Goal: Task Accomplishment & Management: Use online tool/utility

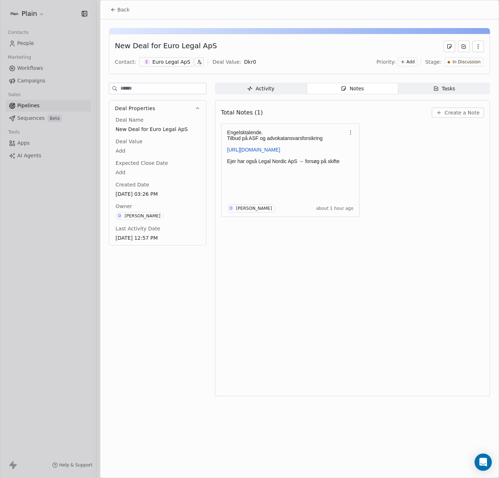
scroll to position [117, 0]
click at [115, 14] on button "Back" at bounding box center [120, 9] width 28 height 13
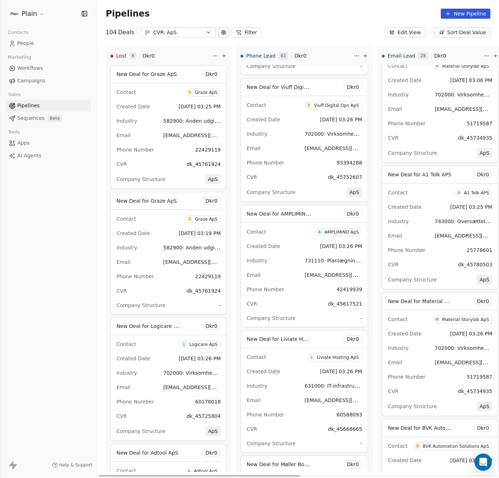
drag, startPoint x: 296, startPoint y: 475, endPoint x: 156, endPoint y: 446, distance: 142.8
click at [154, 475] on div at bounding box center [199, 475] width 201 height 1
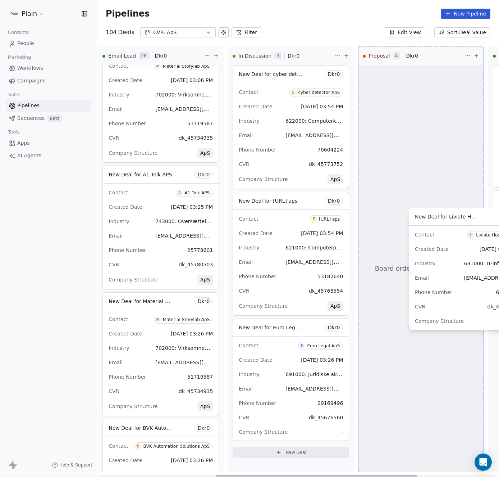
scroll to position [0, 284]
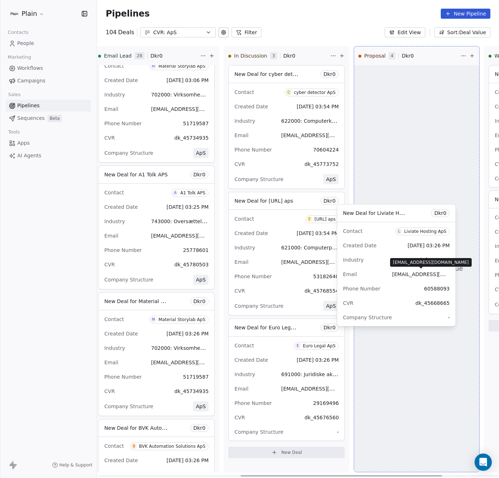
drag, startPoint x: 303, startPoint y: 241, endPoint x: 400, endPoint y: 275, distance: 102.9
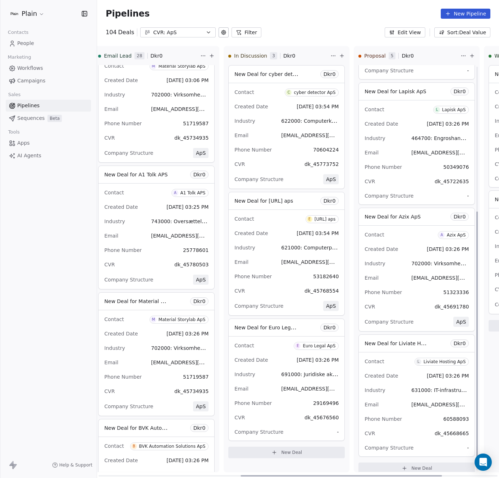
scroll to position [242, 0]
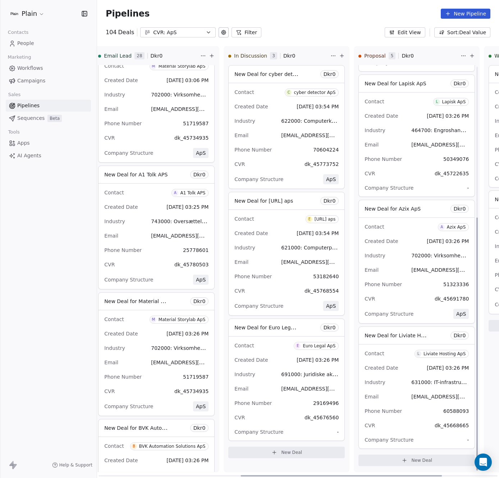
click at [389, 380] on div "Industry 631000: IT-infrastruktur, databehandling, hosting og relaterede aktivi…" at bounding box center [417, 382] width 104 height 12
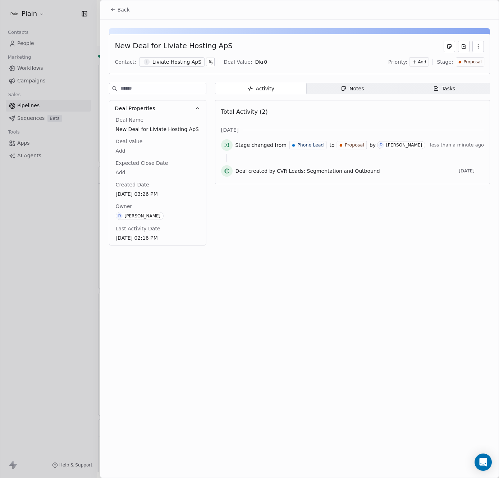
click at [78, 267] on div at bounding box center [249, 239] width 499 height 478
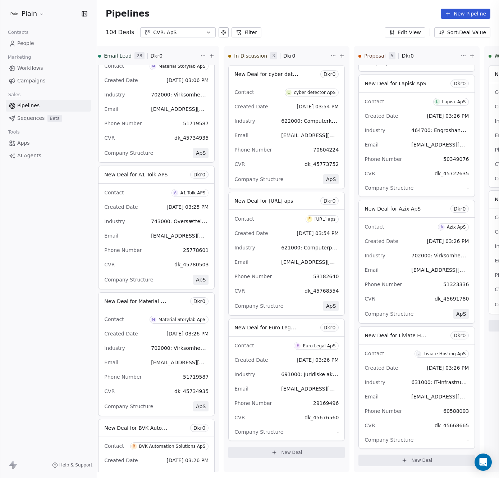
click at [119, 9] on div at bounding box center [249, 239] width 499 height 478
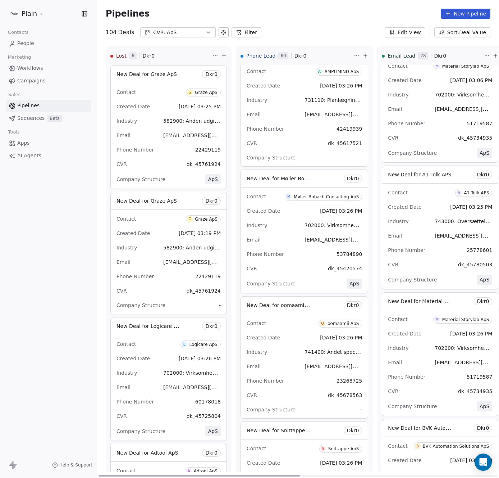
drag, startPoint x: 276, startPoint y: 474, endPoint x: 128, endPoint y: 395, distance: 167.9
click at [117, 475] on div at bounding box center [199, 475] width 201 height 1
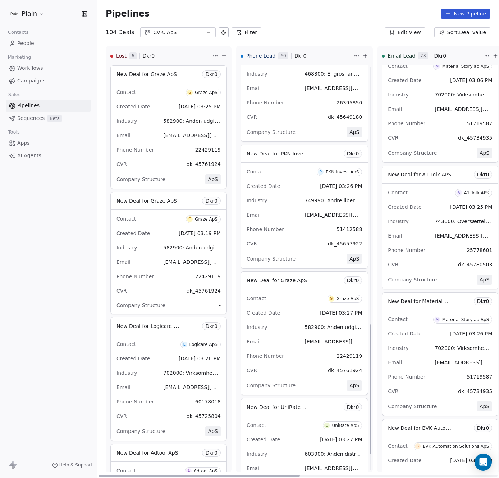
scroll to position [810, 0]
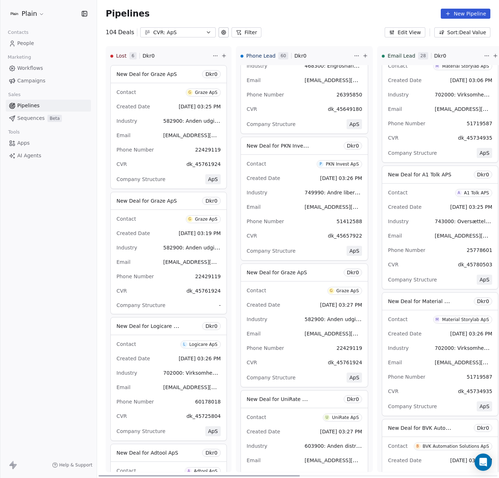
click at [326, 164] on div "PKN Invest ApS" at bounding box center [342, 163] width 33 height 5
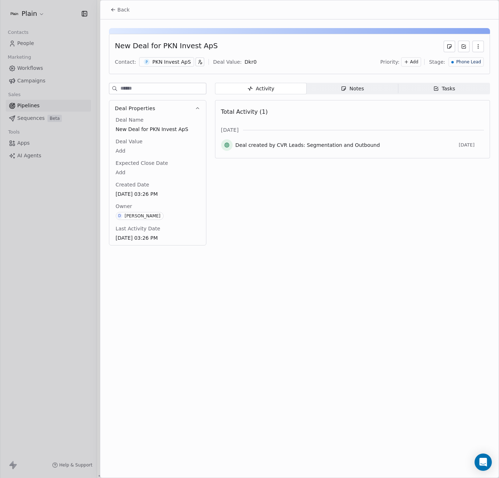
click at [82, 259] on div at bounding box center [249, 239] width 499 height 478
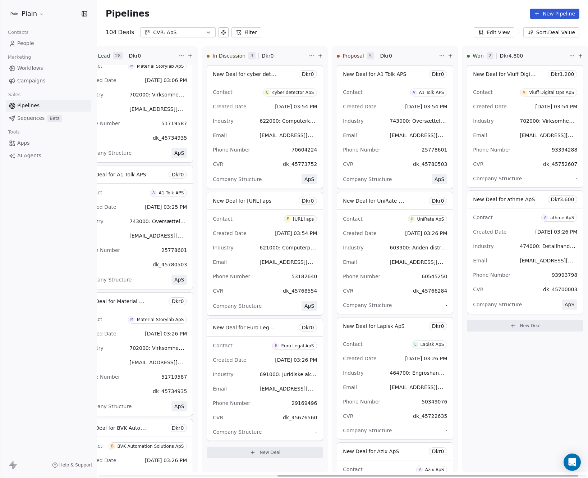
scroll to position [0, 305]
drag, startPoint x: 214, startPoint y: 474, endPoint x: 437, endPoint y: 455, distance: 223.8
click at [437, 475] on div at bounding box center [436, 475] width 301 height 1
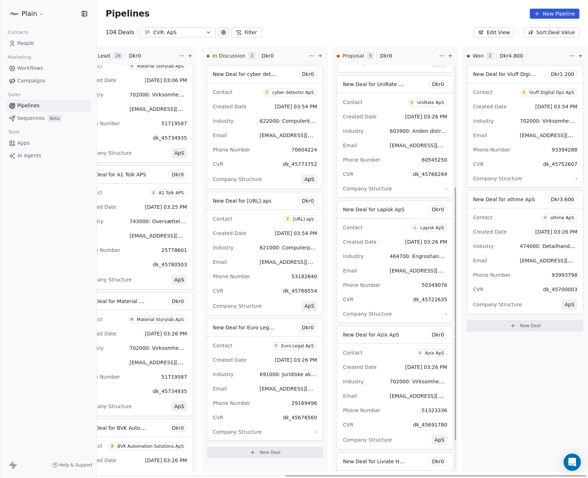
scroll to position [194, 0]
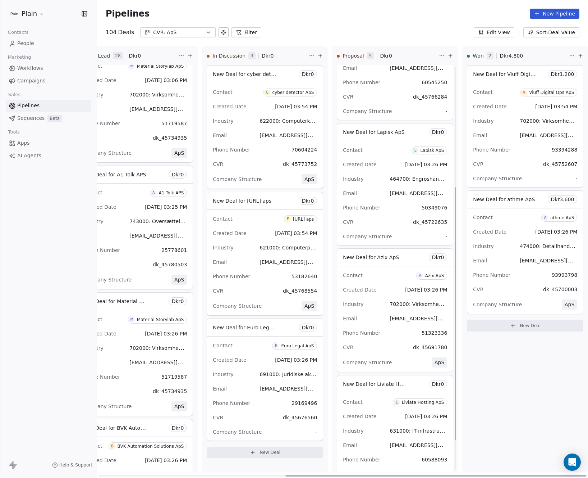
click at [366, 181] on div "Industry 464700: Engroshandel med møbler til bolig-, kontor- og butiksbrug, tæp…" at bounding box center [395, 179] width 104 height 12
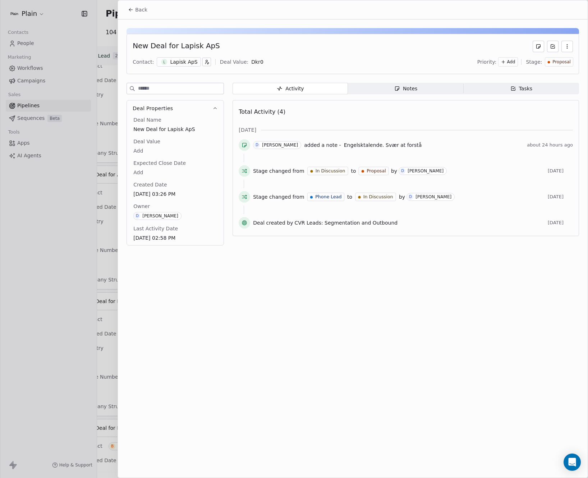
click at [424, 84] on span "Notes Notes" at bounding box center [405, 89] width 115 height 12
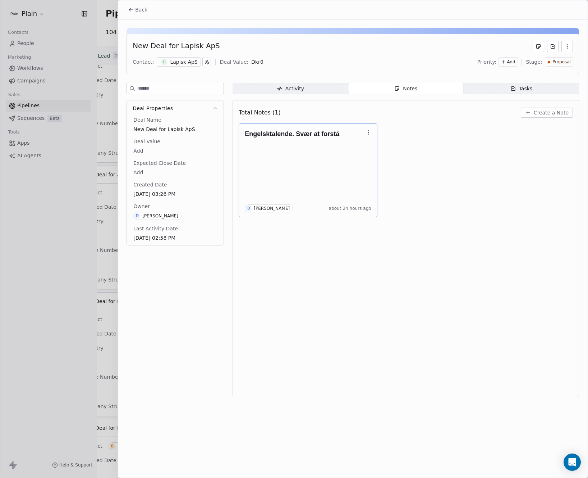
click at [362, 136] on h1 "Engelsktalende. Svær at forstå" at bounding box center [304, 133] width 119 height 7
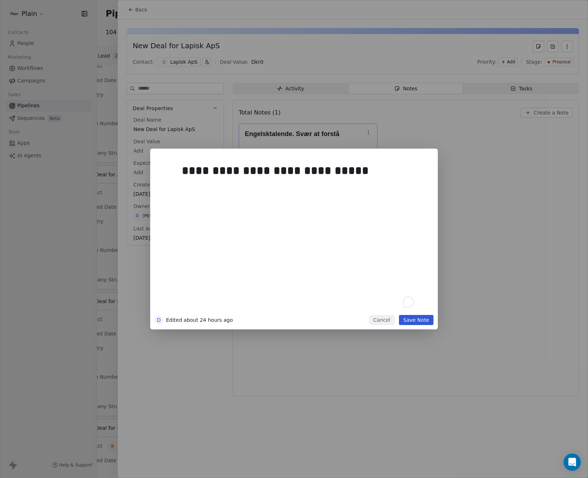
drag, startPoint x: 299, startPoint y: 152, endPoint x: 327, endPoint y: 147, distance: 28.5
click at [327, 147] on div "**********" at bounding box center [294, 239] width 588 height 478
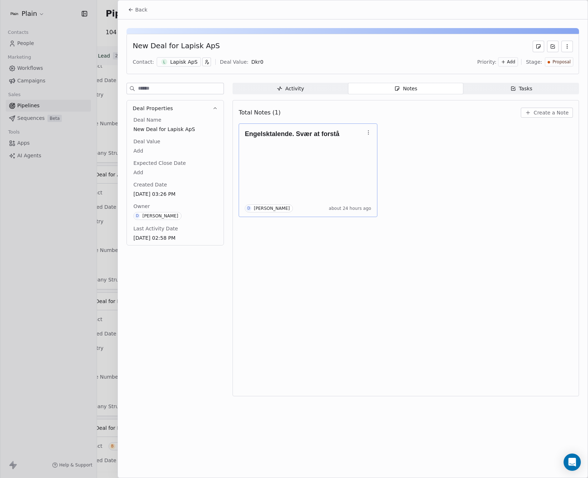
click at [246, 161] on div "Engelsktalende. Svær at forstå D Daniel Borup Jakobsen about 24 hours ago" at bounding box center [308, 170] width 127 height 84
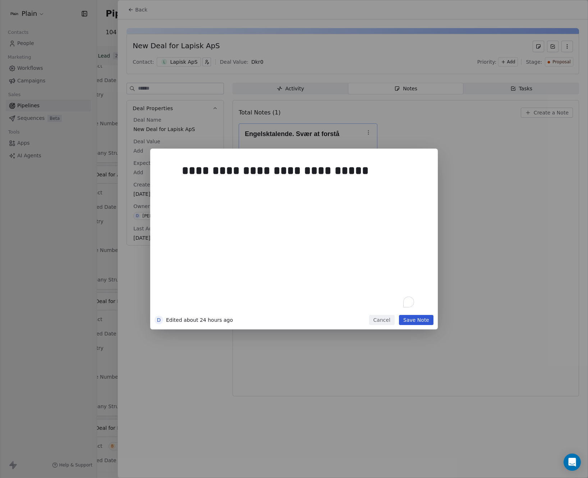
click at [75, 195] on div "**********" at bounding box center [294, 239] width 588 height 181
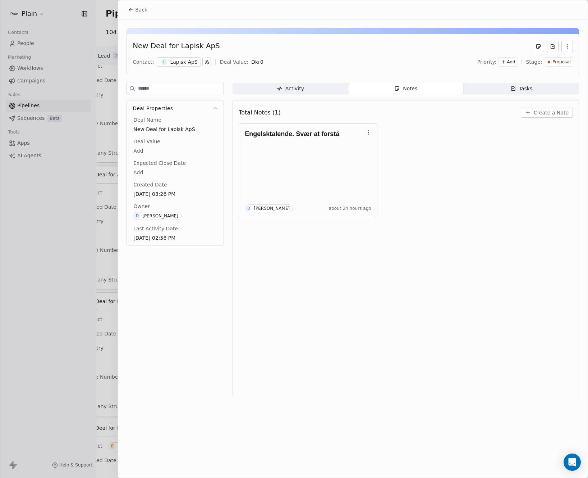
click at [88, 204] on div at bounding box center [294, 239] width 588 height 478
click at [116, 198] on div at bounding box center [294, 239] width 588 height 478
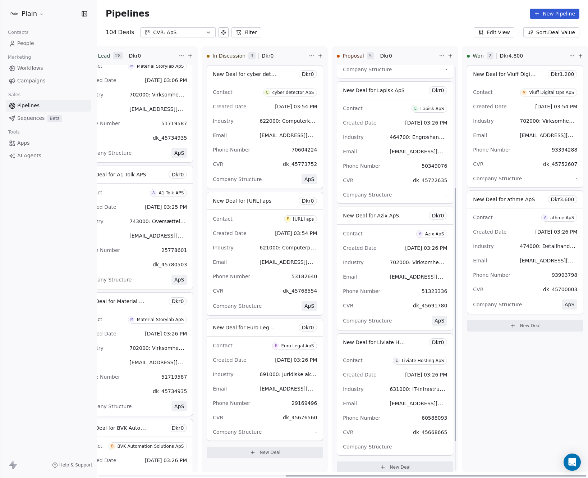
scroll to position [242, 0]
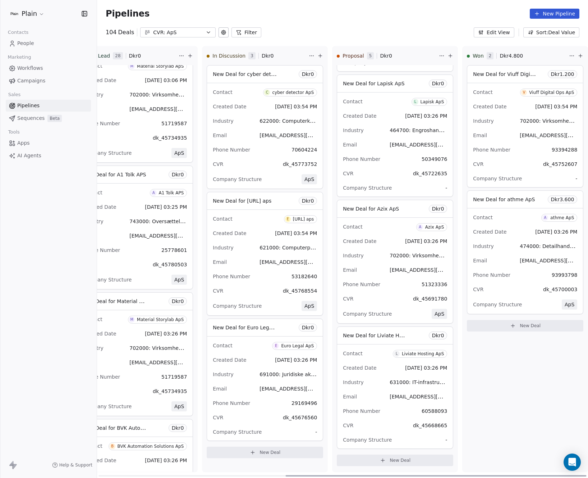
click at [380, 233] on div "Contact A Azix ApS Created Date Aug 08, 2025 03:26 PM Industry 702000: Virksomh…" at bounding box center [395, 270] width 116 height 105
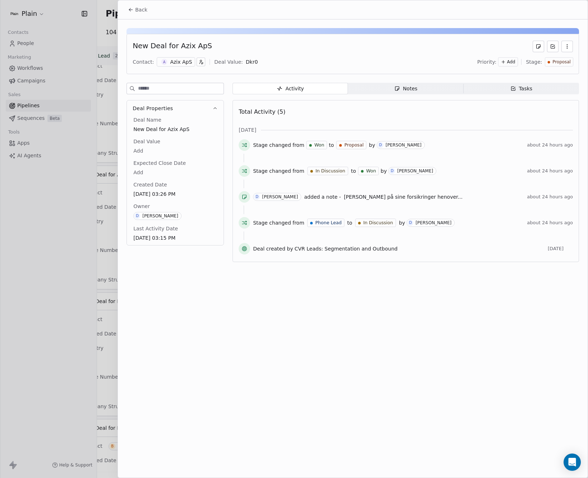
click at [138, 11] on span "Back" at bounding box center [141, 9] width 12 height 7
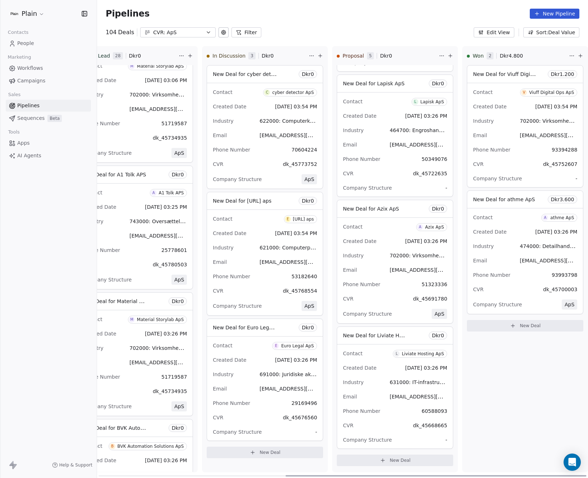
click at [371, 245] on div "Created Date Aug 08, 2025 03:26 PM" at bounding box center [395, 241] width 104 height 12
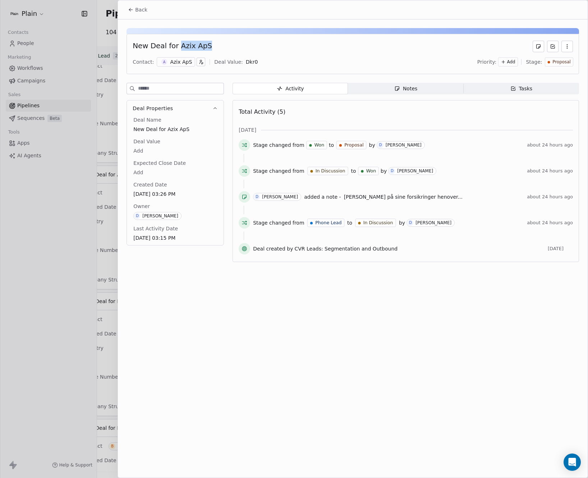
drag, startPoint x: 177, startPoint y: 45, endPoint x: 204, endPoint y: 42, distance: 27.1
click at [204, 42] on div "New Deal for Azix ApS" at bounding box center [172, 47] width 79 height 12
copy div "Azix ApS"
click at [183, 45] on div "New Deal for Azix ApS" at bounding box center [172, 47] width 79 height 12
drag, startPoint x: 177, startPoint y: 46, endPoint x: 207, endPoint y: 45, distance: 30.2
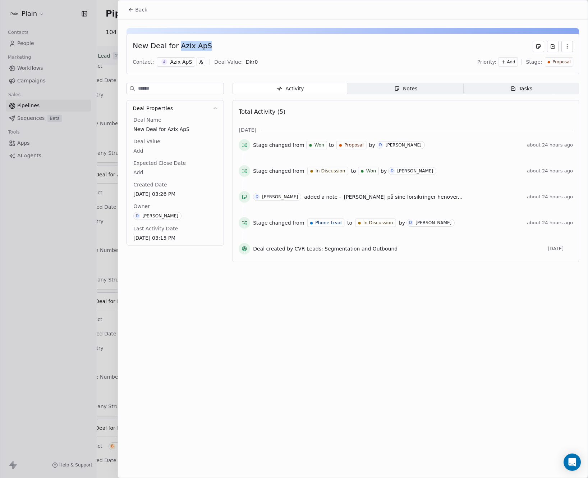
click at [207, 45] on div "New Deal for Azix ApS" at bounding box center [353, 47] width 440 height 12
drag, startPoint x: 175, startPoint y: 42, endPoint x: 207, endPoint y: 44, distance: 31.7
click at [207, 44] on div "New Deal for Azix ApS" at bounding box center [353, 47] width 440 height 12
click at [205, 45] on div "New Deal for Azix ApS" at bounding box center [353, 47] width 440 height 12
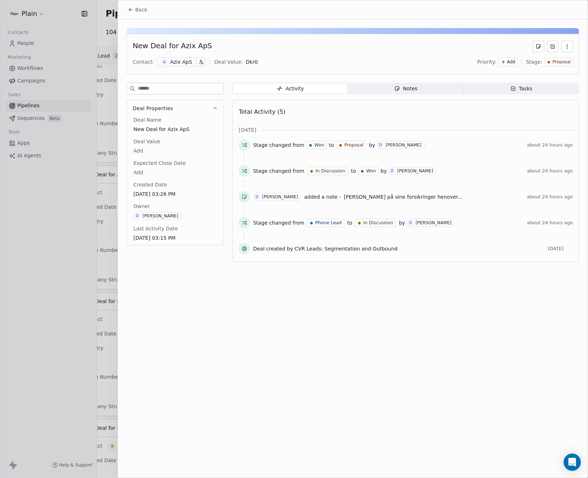
click at [130, 274] on div "Back New Deal for Azix ApS Contact: A Azix ApS Deal Value: Dkr 0 Priority: Add …" at bounding box center [353, 238] width 470 height 477
click at [113, 274] on div at bounding box center [294, 239] width 588 height 478
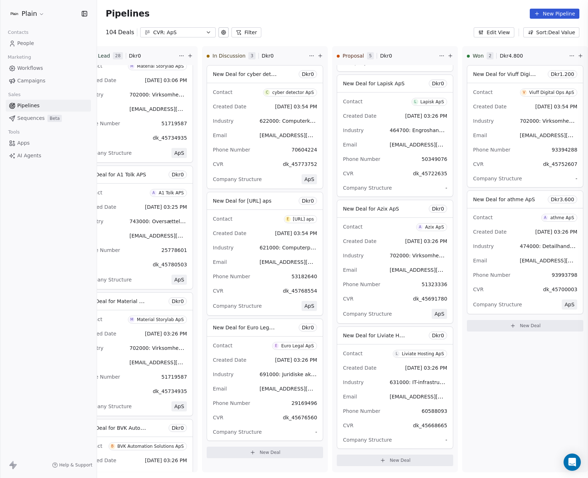
click at [131, 6] on div at bounding box center [294, 239] width 588 height 478
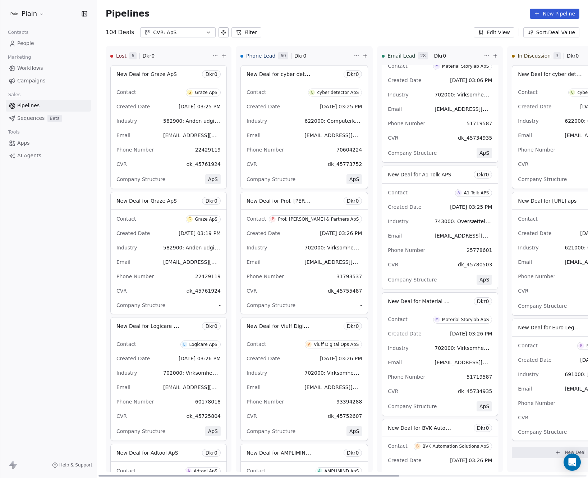
drag, startPoint x: 305, startPoint y: 475, endPoint x: 107, endPoint y: 435, distance: 202.0
click at [99, 475] on div at bounding box center [249, 475] width 301 height 1
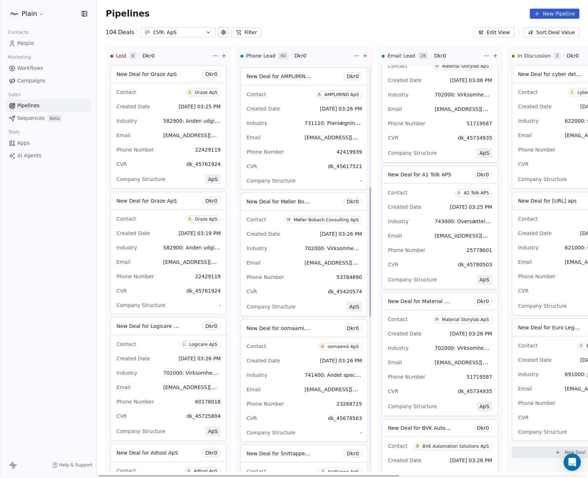
scroll to position [381, 0]
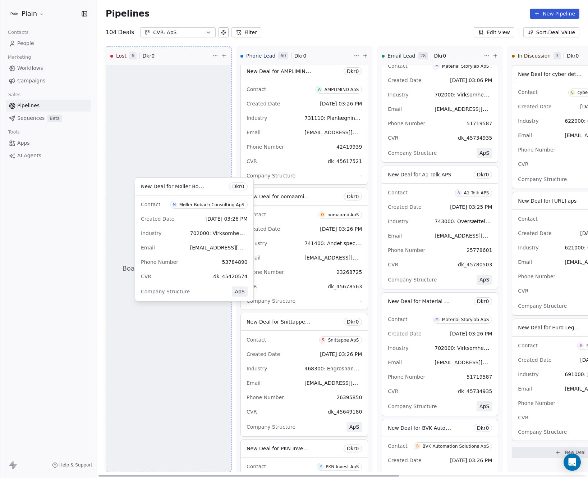
drag, startPoint x: 293, startPoint y: 251, endPoint x: 188, endPoint y: 241, distance: 105.8
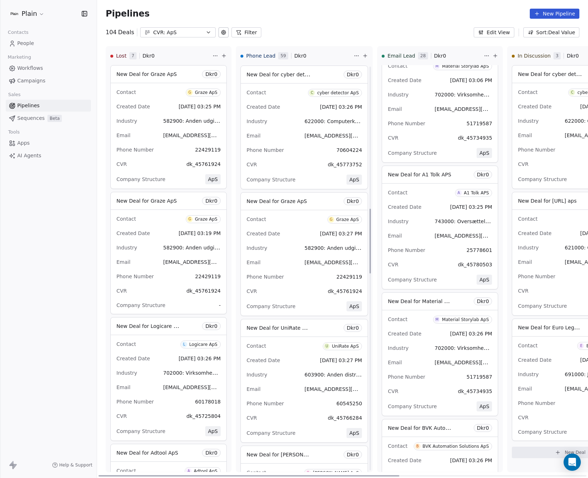
scroll to position [892, 0]
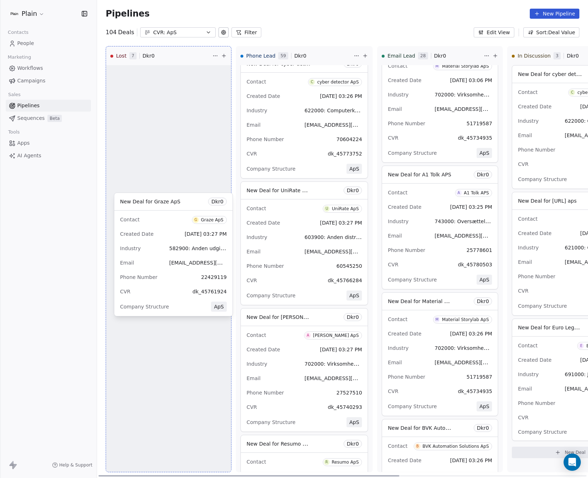
drag, startPoint x: 304, startPoint y: 222, endPoint x: 177, endPoint y: 233, distance: 127.1
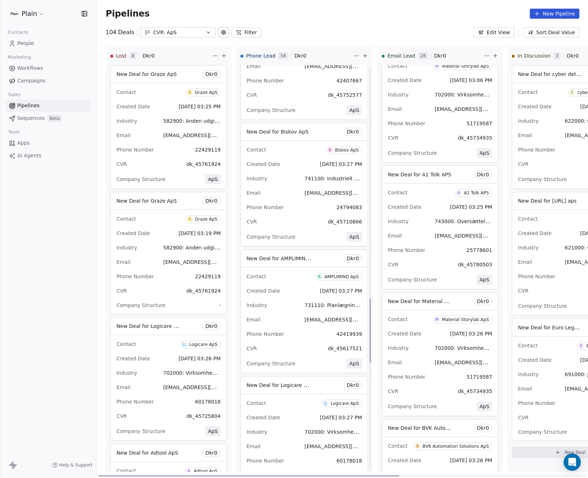
scroll to position [1500, 0]
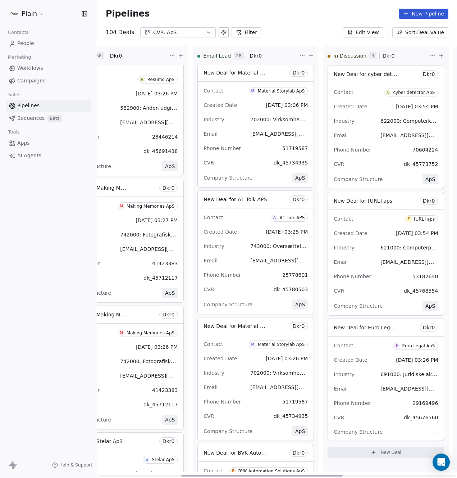
scroll to position [0, 185]
drag, startPoint x: 117, startPoint y: 475, endPoint x: 199, endPoint y: 475, distance: 82.3
click at [200, 476] on div at bounding box center [261, 475] width 161 height 1
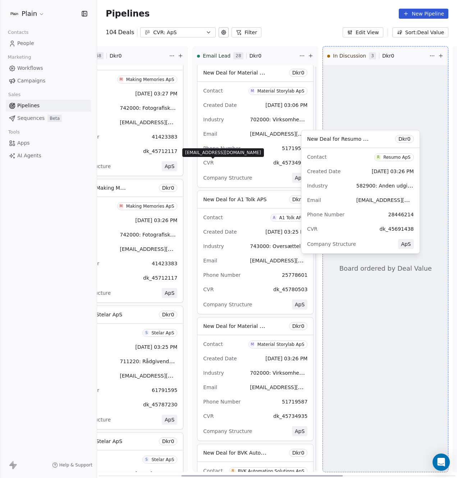
scroll to position [128, 0]
drag, startPoint x: 130, startPoint y: 121, endPoint x: 375, endPoint y: 199, distance: 257.3
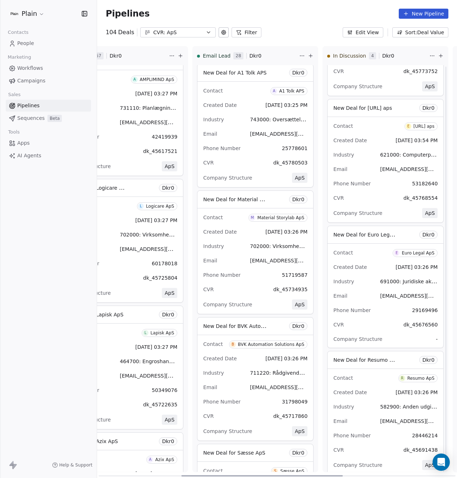
scroll to position [119, 0]
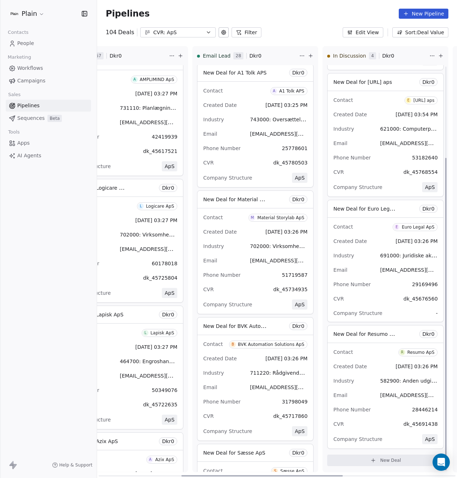
click at [368, 359] on div "Contact R Resumo ApS Created Date Aug 08, 2025 03:26 PM Industry 582900: Anden …" at bounding box center [386, 395] width 116 height 105
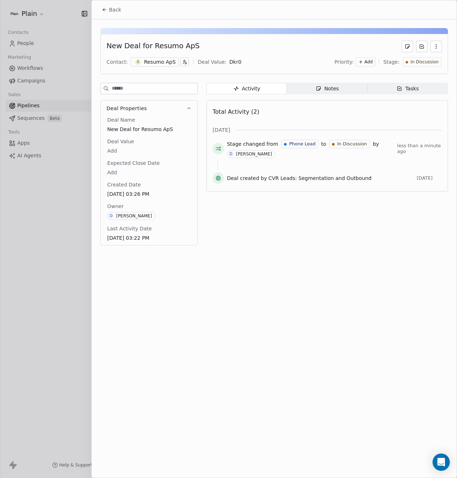
click at [329, 89] on div "Notes" at bounding box center [327, 89] width 23 height 8
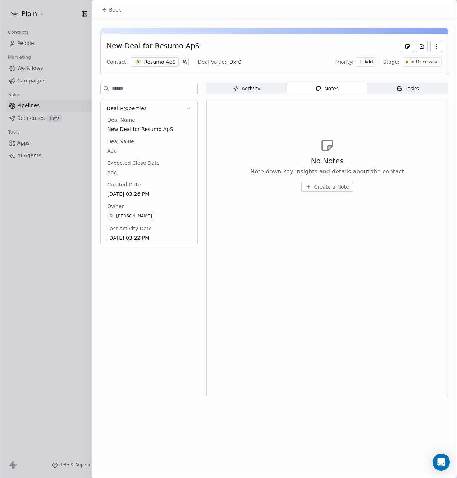
click at [314, 188] on button "Create a Note" at bounding box center [327, 187] width 52 height 10
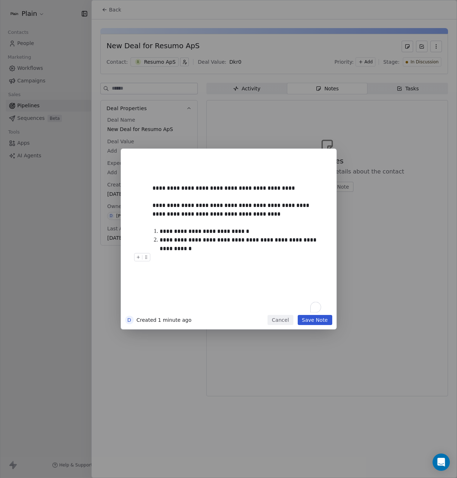
drag, startPoint x: 323, startPoint y: 318, endPoint x: 250, endPoint y: 279, distance: 83.0
click at [257, 285] on div "**********" at bounding box center [229, 239] width 216 height 181
click at [183, 245] on div "**********" at bounding box center [240, 244] width 161 height 17
click at [325, 320] on button "Save Note" at bounding box center [315, 320] width 35 height 10
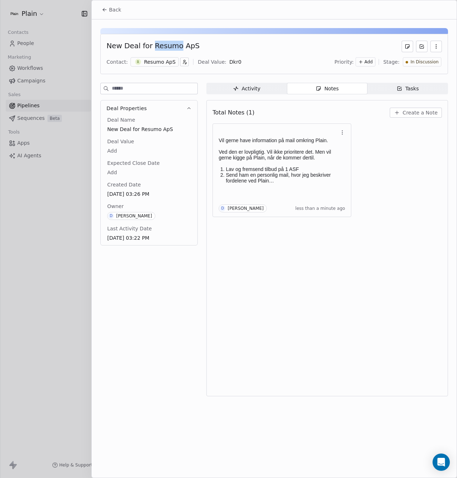
copy div "Resumo"
click at [50, 193] on div at bounding box center [228, 239] width 457 height 478
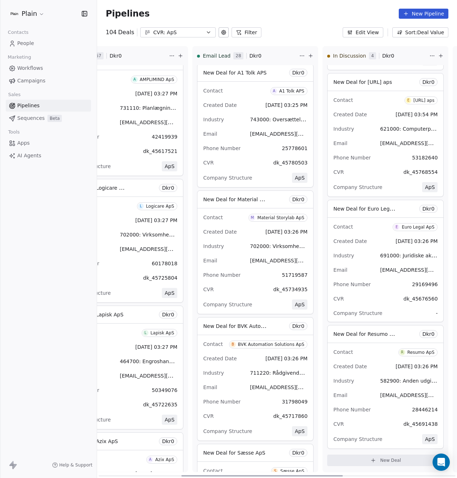
click at [361, 365] on div "Created Date Aug 08, 2025 03:26 PM" at bounding box center [385, 366] width 104 height 12
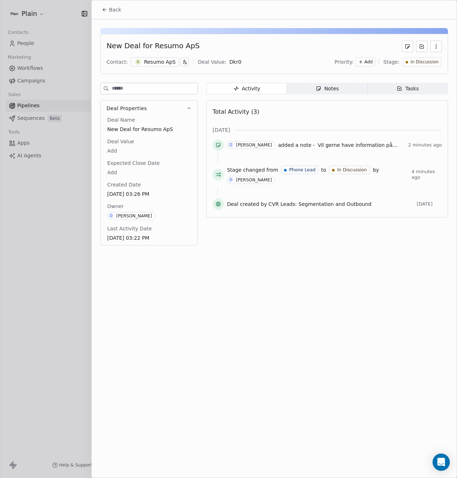
click at [313, 89] on span "Notes Notes" at bounding box center [327, 89] width 81 height 12
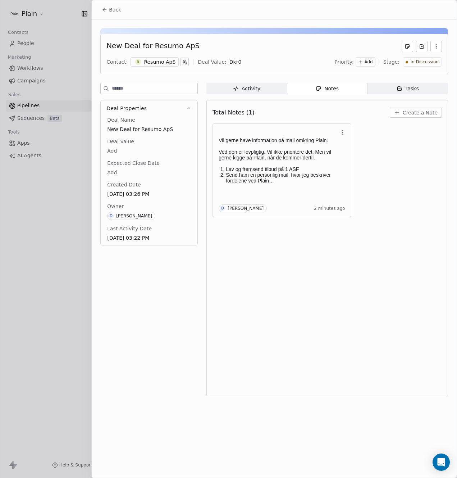
click at [419, 114] on span "Create a Note" at bounding box center [420, 112] width 35 height 7
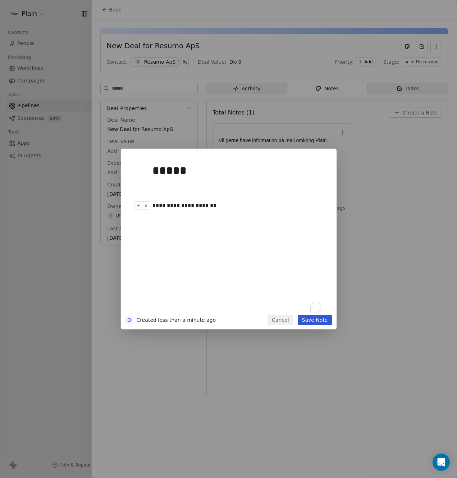
click at [310, 320] on button "Save Note" at bounding box center [315, 320] width 35 height 10
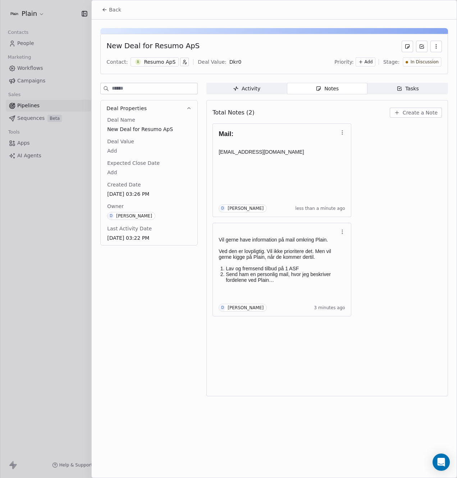
click at [65, 278] on div at bounding box center [228, 239] width 457 height 478
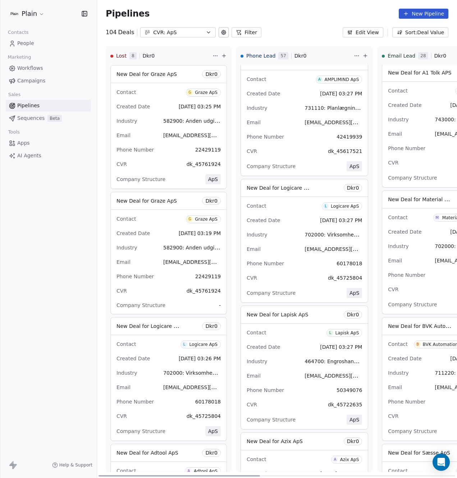
drag, startPoint x: 321, startPoint y: 475, endPoint x: 169, endPoint y: 458, distance: 152.4
click at [169, 475] on div at bounding box center [179, 475] width 161 height 1
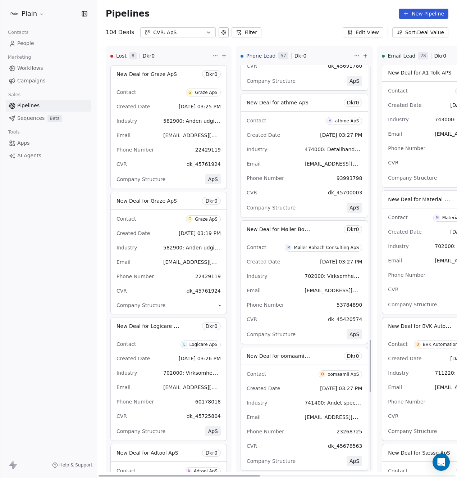
scroll to position [2127, 0]
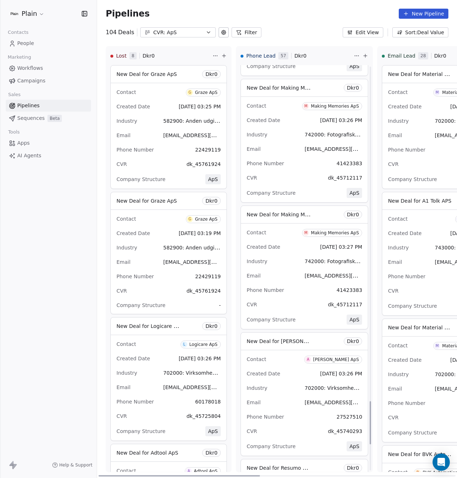
scroll to position [3147, 0]
click at [292, 265] on div "Industry 742000: Fotografiske aktiviteter" at bounding box center [304, 261] width 115 height 12
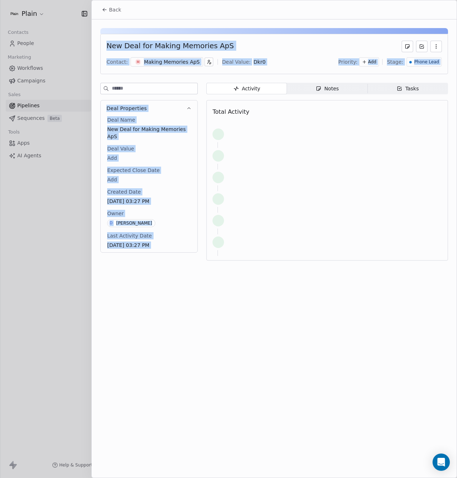
click at [249, 477] on div "Back New Deal for Making Memories ApS Contact: M Making Memories ApS Deal Value…" at bounding box center [228, 478] width 457 height 0
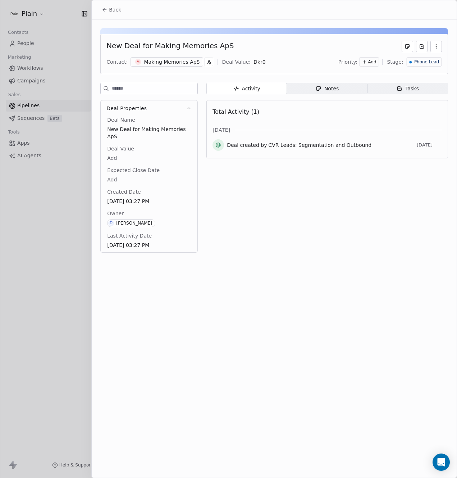
click at [61, 256] on div at bounding box center [228, 239] width 457 height 478
click at [54, 243] on div at bounding box center [228, 239] width 457 height 478
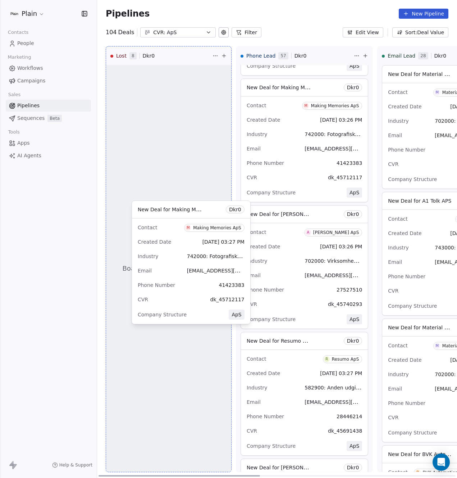
drag, startPoint x: 286, startPoint y: 269, endPoint x: 177, endPoint y: 265, distance: 108.3
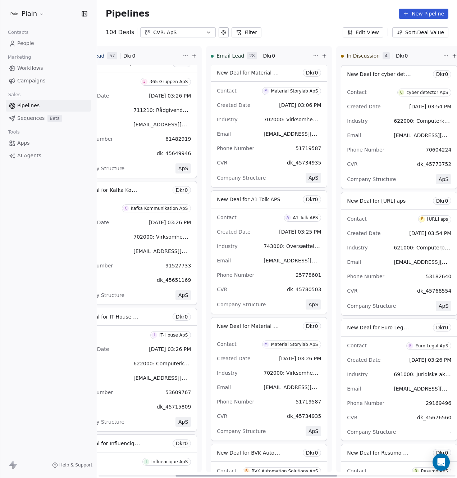
scroll to position [0, 170]
drag, startPoint x: 221, startPoint y: 475, endPoint x: 297, endPoint y: 473, distance: 76.3
click at [297, 475] on div at bounding box center [255, 475] width 161 height 1
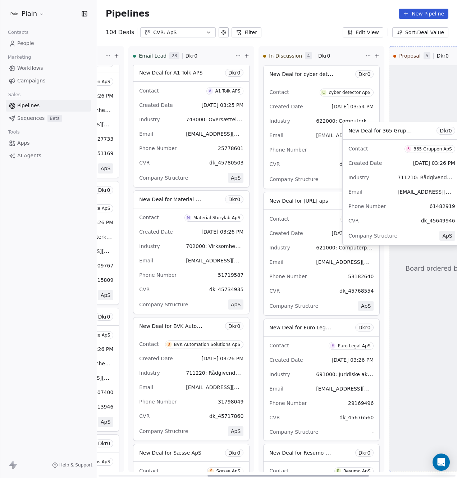
scroll to position [0, 264]
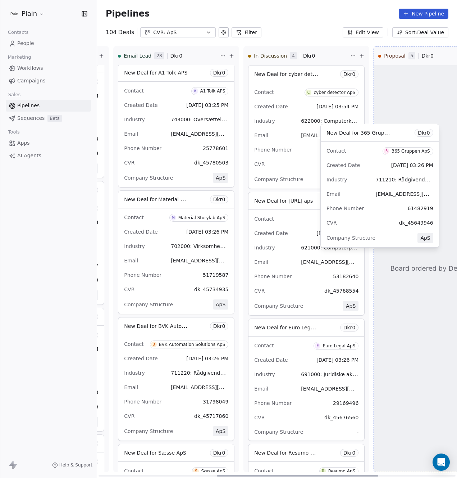
drag, startPoint x: 126, startPoint y: 151, endPoint x: 375, endPoint y: 221, distance: 259.0
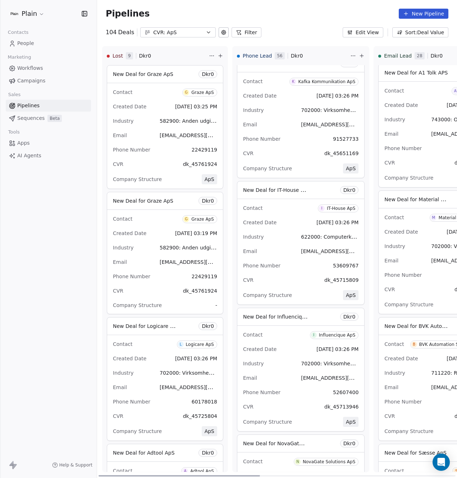
scroll to position [0, 0]
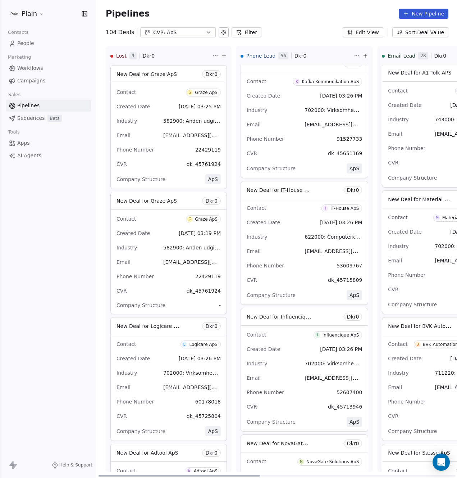
drag, startPoint x: 317, startPoint y: 475, endPoint x: 191, endPoint y: 465, distance: 126.3
click at [191, 475] on div at bounding box center [179, 475] width 161 height 1
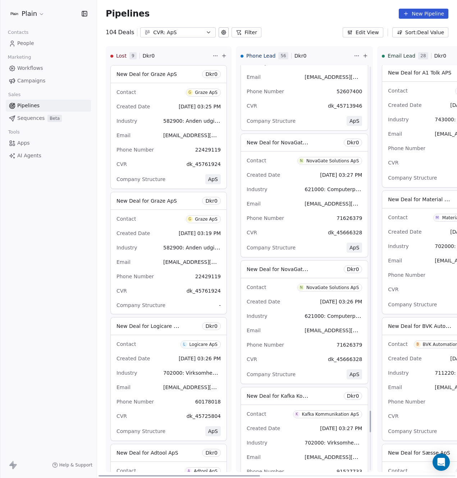
scroll to position [6642, 0]
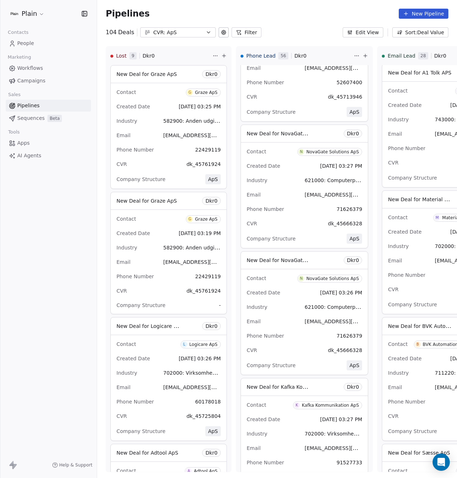
click at [31, 43] on span "People" at bounding box center [25, 44] width 17 height 8
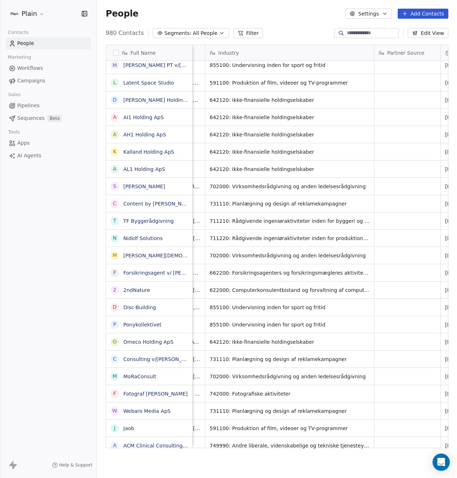
scroll to position [0, 326]
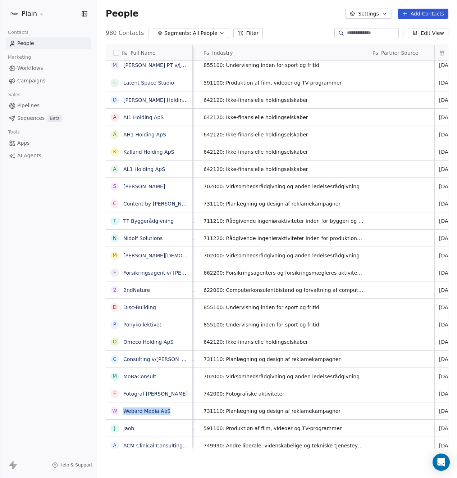
click at [25, 106] on span "Pipelines" at bounding box center [28, 106] width 22 height 8
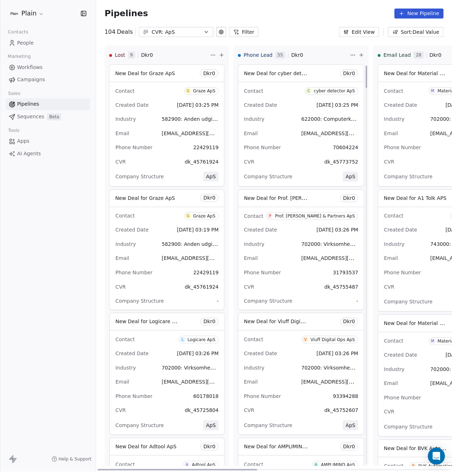
scroll to position [13, 0]
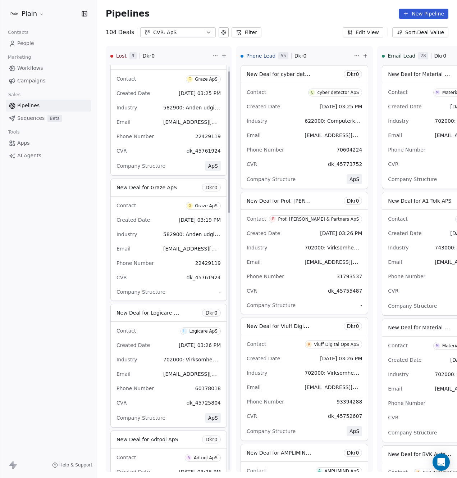
click at [30, 43] on span "People" at bounding box center [25, 44] width 17 height 8
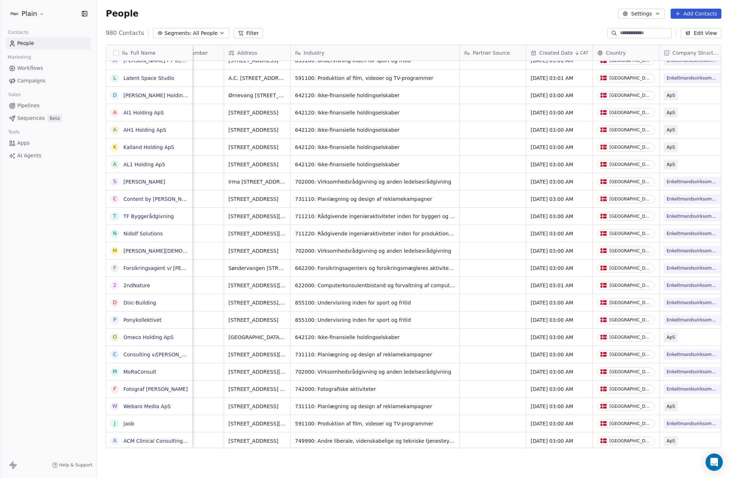
scroll to position [20, 0]
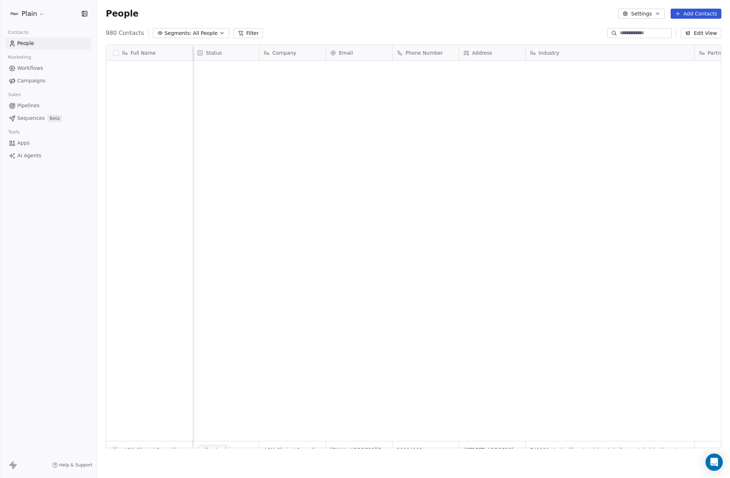
scroll to position [415, 627]
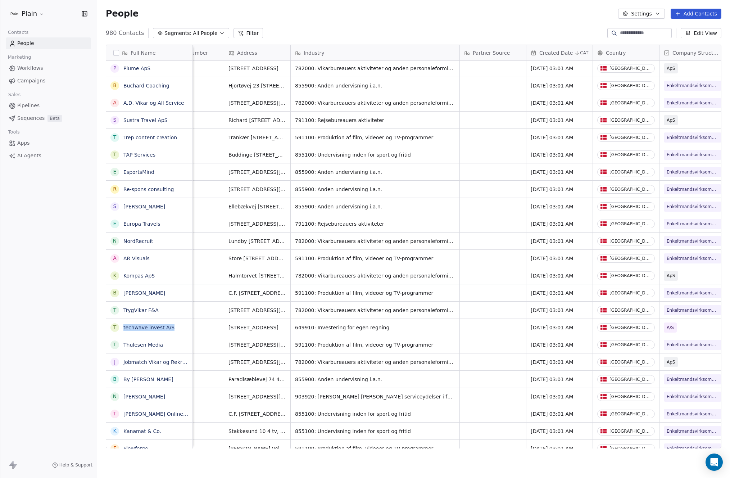
click at [21, 107] on span "Pipelines" at bounding box center [28, 106] width 22 height 8
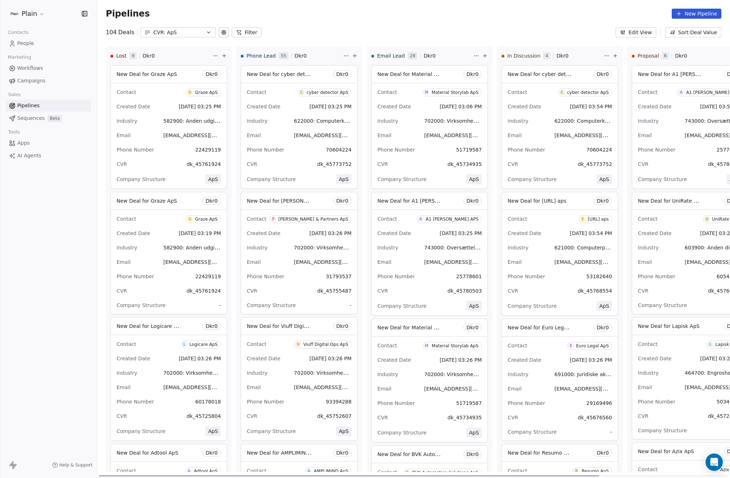
click at [177, 34] on div "CVR: ApS" at bounding box center [178, 33] width 50 height 8
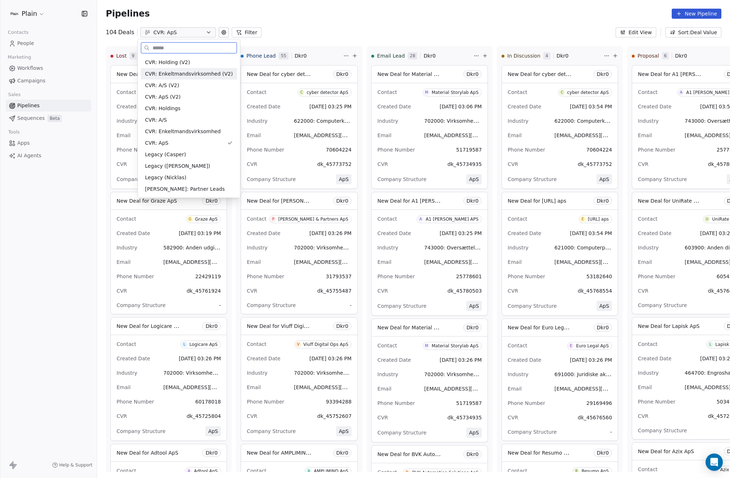
click at [173, 75] on span "CVR: Enkeltmandsvirksomhed (V2)" at bounding box center [189, 74] width 88 height 8
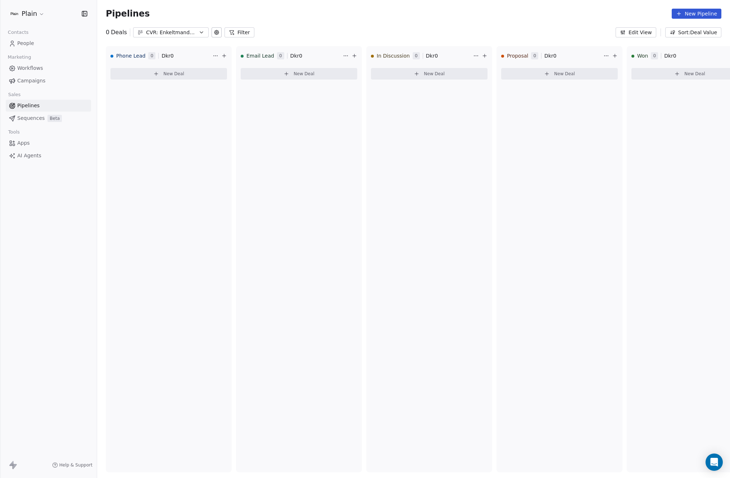
click at [31, 68] on span "Workflows" at bounding box center [30, 68] width 26 height 8
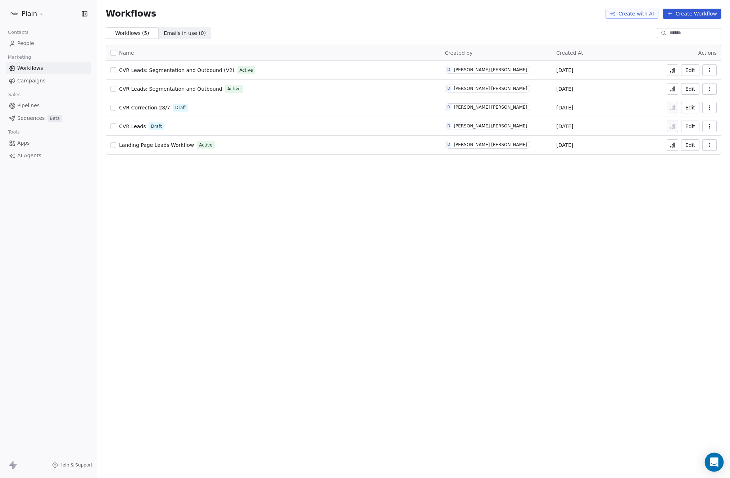
click at [715, 467] on div "Open Intercom Messenger" at bounding box center [713, 461] width 19 height 19
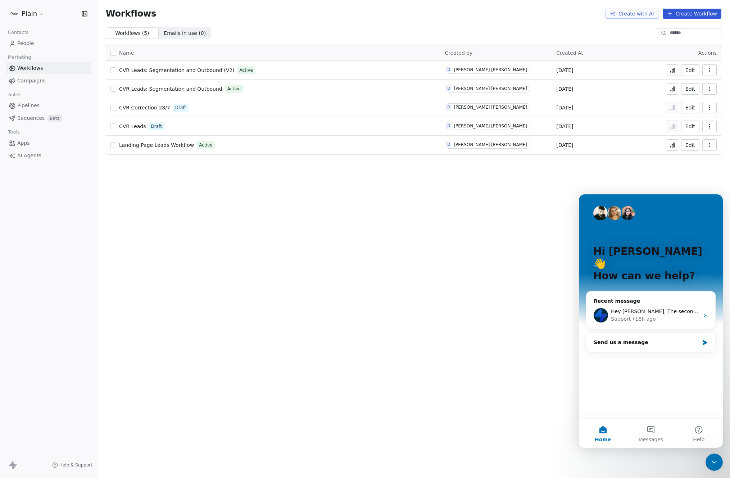
click at [672, 68] on icon at bounding box center [672, 70] width 6 height 6
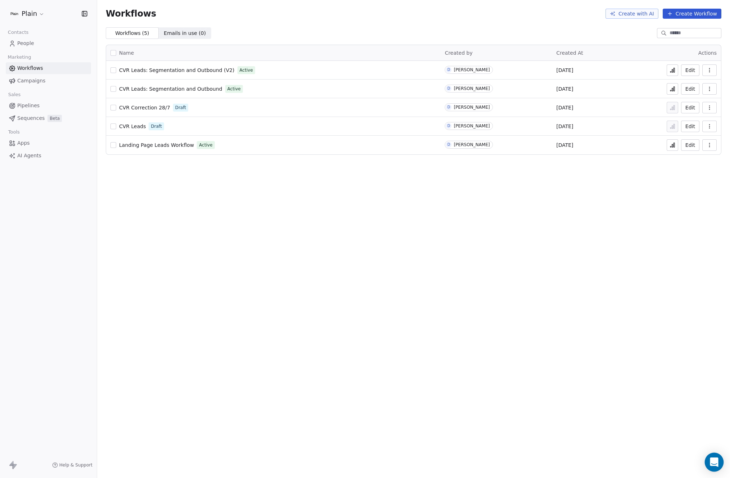
click at [709, 460] on div "Open Intercom Messenger" at bounding box center [713, 461] width 19 height 19
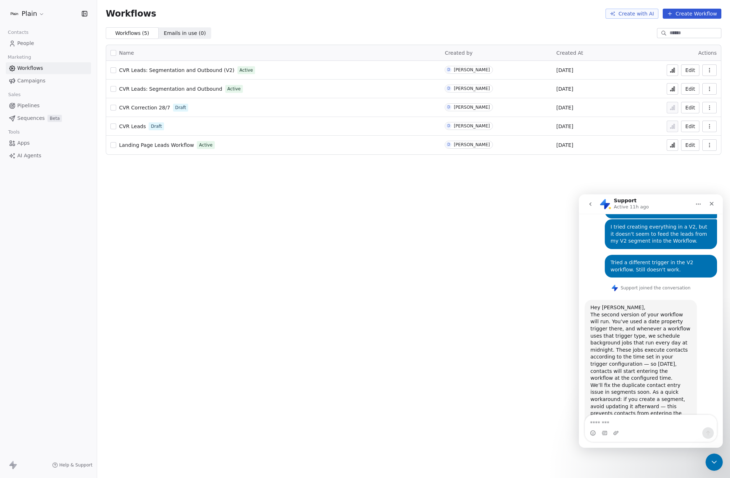
scroll to position [717, 0]
click at [26, 40] on span "People" at bounding box center [25, 44] width 17 height 8
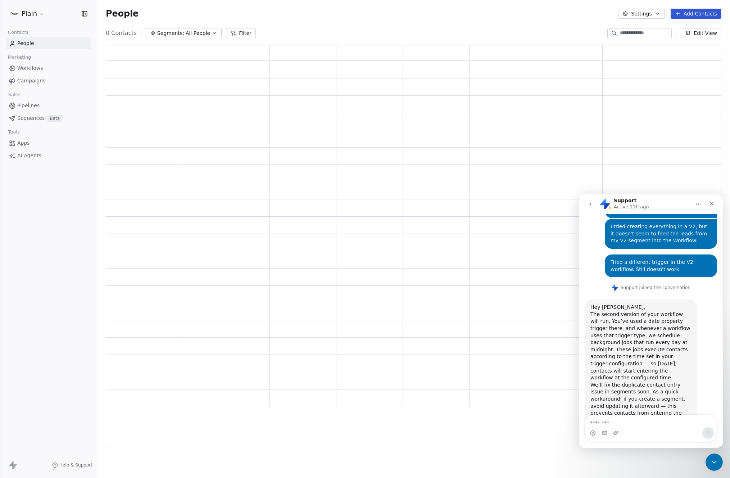
scroll to position [397, 610]
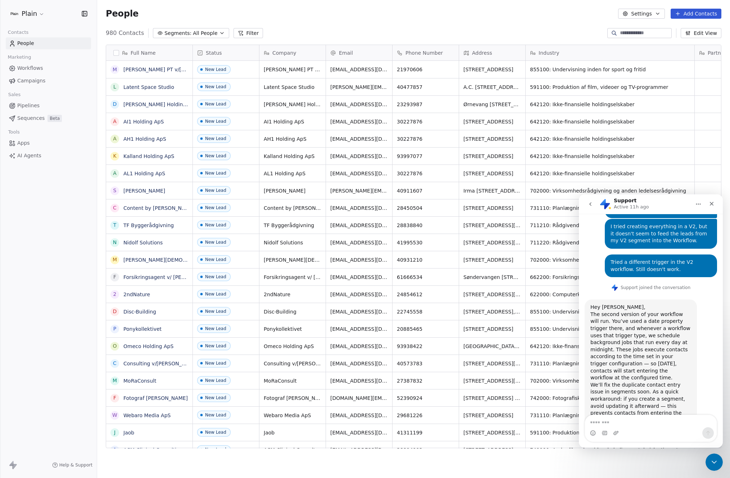
click at [22, 103] on span "Pipelines" at bounding box center [28, 106] width 22 height 8
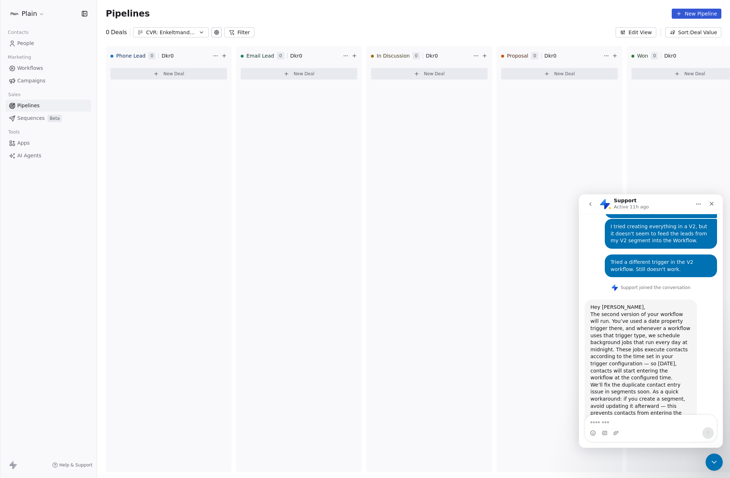
click at [177, 34] on div "CVR: Enkeltmandsvirksomhed (V2)" at bounding box center [171, 33] width 50 height 8
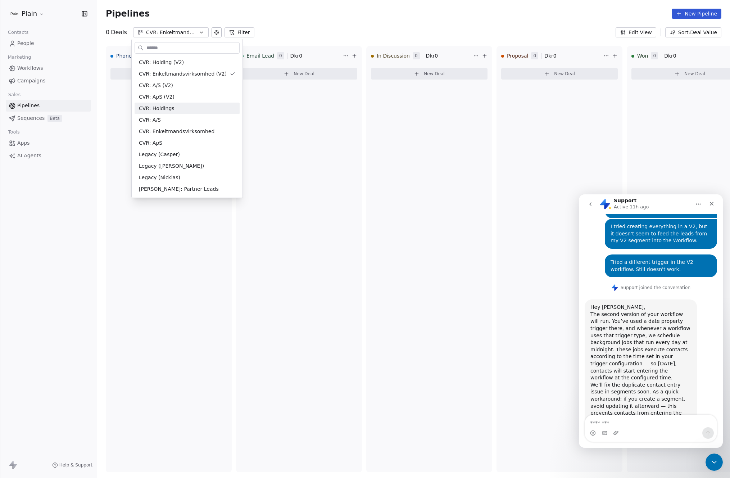
click at [384, 24] on html "Plain Contacts People Marketing Workflows Campaigns Sales Pipelines Sequences B…" at bounding box center [365, 239] width 730 height 478
